Goal: Find specific page/section: Find specific page/section

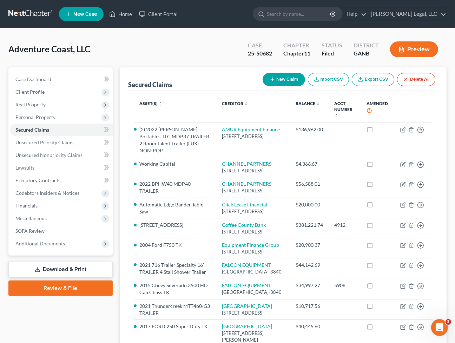
click at [29, 10] on link at bounding box center [30, 14] width 45 height 13
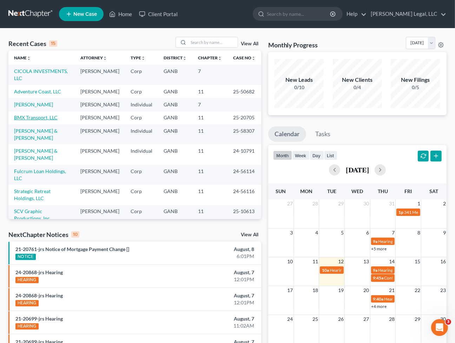
click at [37, 120] on link "BMX Transport, LLC" at bounding box center [35, 117] width 43 height 6
select select "6"
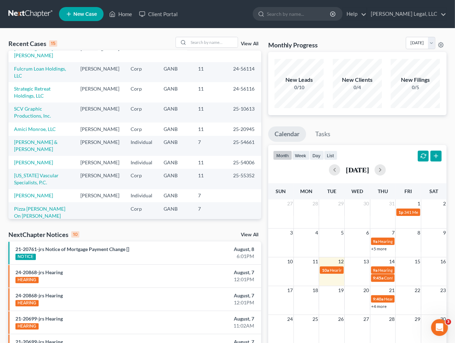
scroll to position [15, 0]
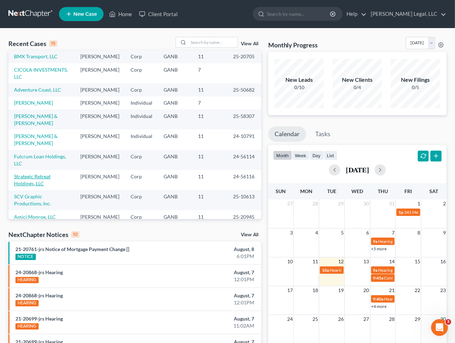
click at [35, 186] on link "Strategic Retreat Holdings, LLC" at bounding box center [32, 179] width 36 height 13
select select "6"
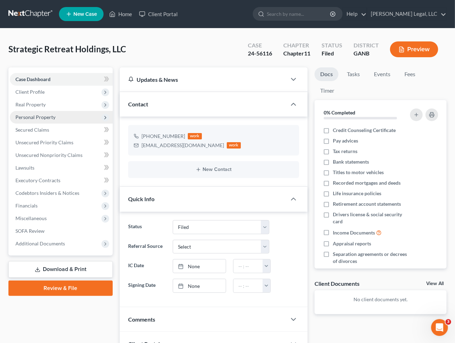
click at [36, 116] on span "Personal Property" at bounding box center [35, 117] width 40 height 6
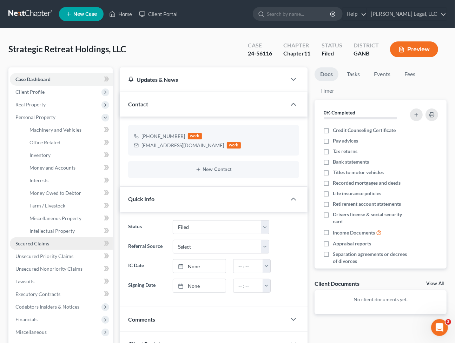
click at [25, 241] on span "Secured Claims" at bounding box center [32, 243] width 34 height 6
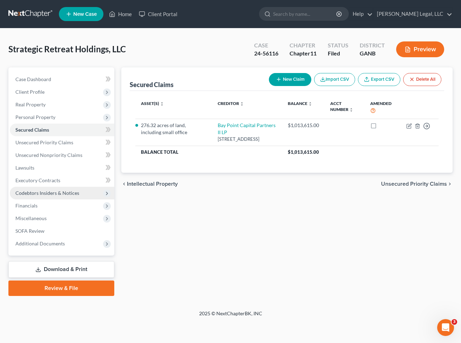
select select "6"
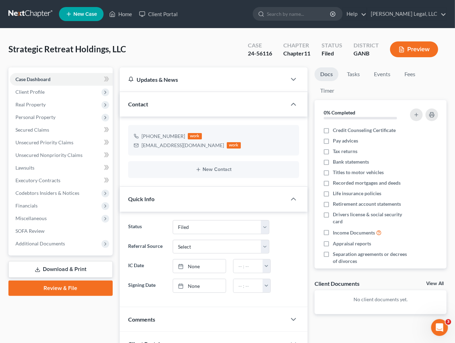
click at [21, 14] on link at bounding box center [30, 14] width 45 height 13
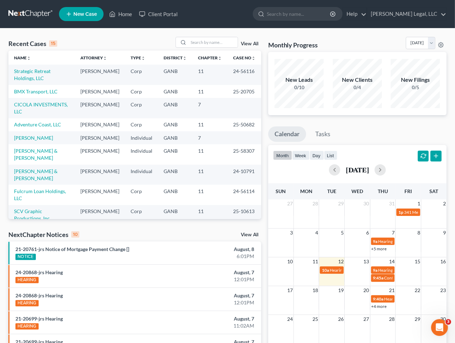
click at [248, 44] on link "View All" at bounding box center [250, 43] width 18 height 5
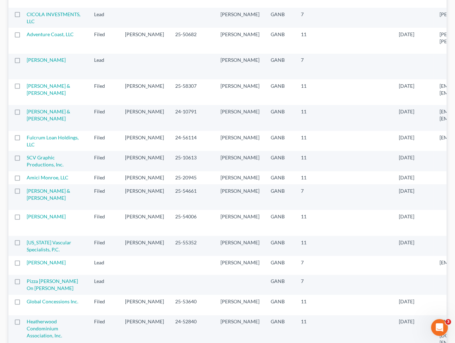
scroll to position [132, 0]
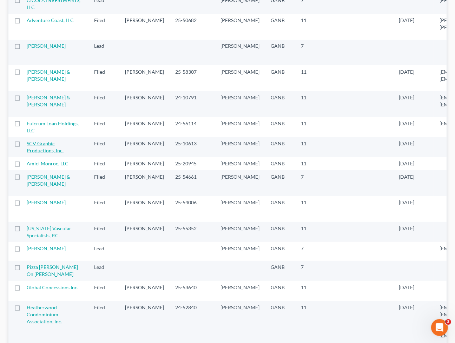
click at [46, 153] on link "SCV Graphic Productions, Inc." at bounding box center [45, 146] width 37 height 13
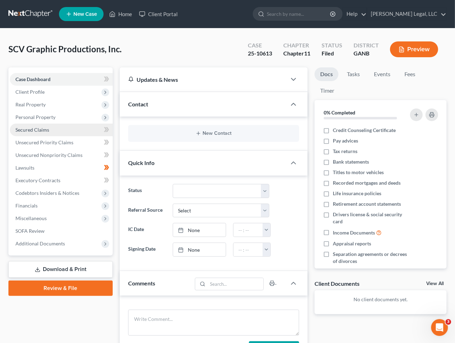
click at [33, 127] on span "Secured Claims" at bounding box center [32, 130] width 34 height 6
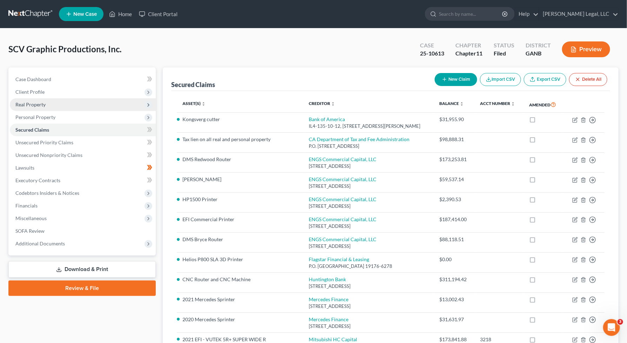
click at [39, 104] on span "Real Property" at bounding box center [30, 104] width 30 height 6
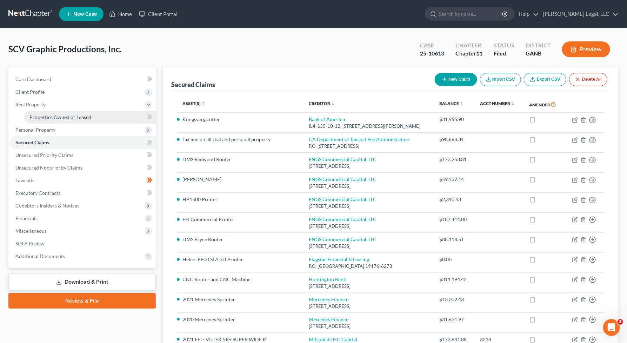
click at [74, 116] on span "Properties Owned or Leased" at bounding box center [60, 117] width 62 height 6
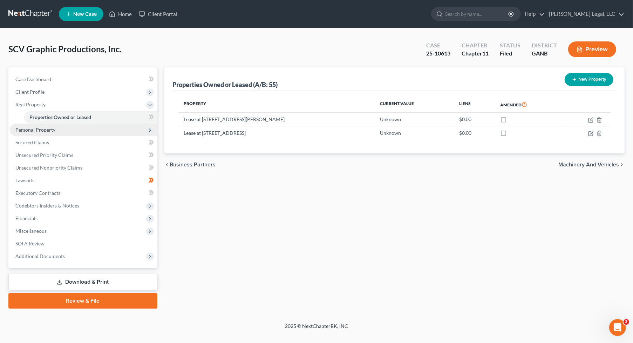
click at [67, 130] on span "Personal Property" at bounding box center [84, 129] width 148 height 13
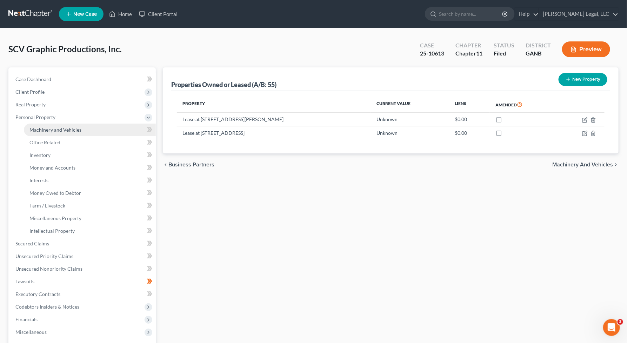
click at [64, 127] on span "Machinery and Vehicles" at bounding box center [55, 130] width 52 height 6
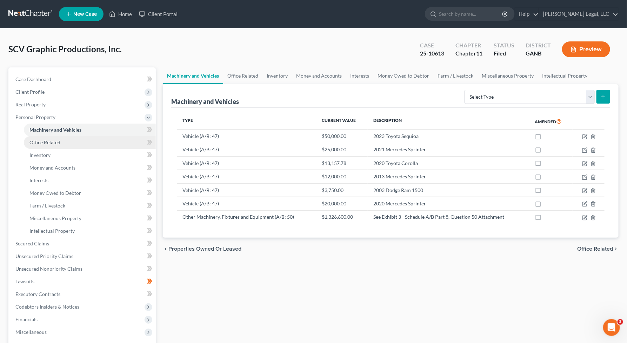
click at [48, 142] on span "Office Related" at bounding box center [44, 142] width 31 height 6
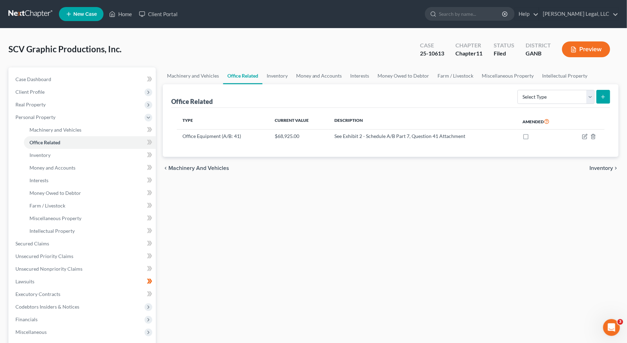
click at [255, 199] on div "Machinery and Vehicles Office Related Inventory Money and Accounts Interests Mo…" at bounding box center [390, 238] width 463 height 342
click at [59, 244] on link "Secured Claims" at bounding box center [83, 243] width 146 height 13
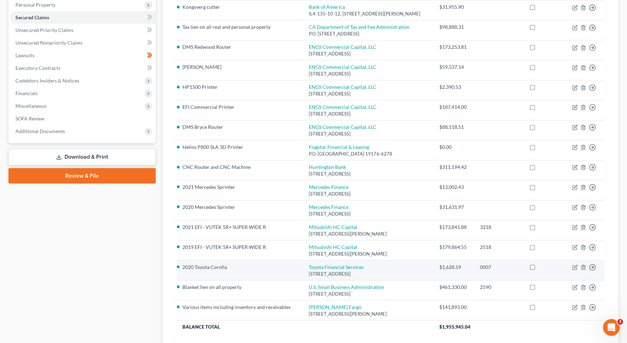
scroll to position [167, 0]
